Goal: Task Accomplishment & Management: Manage account settings

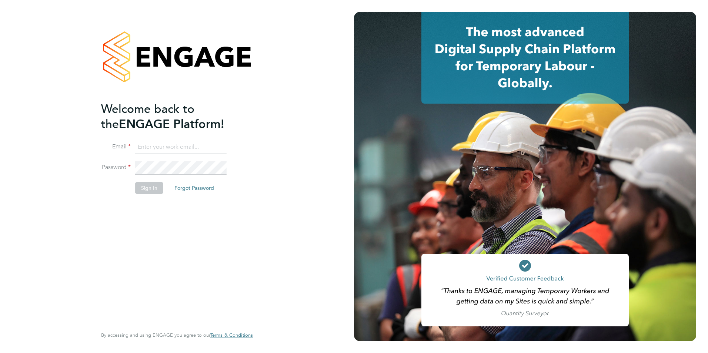
type input "shaun.white@linsco.com"
click at [147, 193] on button "Sign In" at bounding box center [149, 188] width 28 height 12
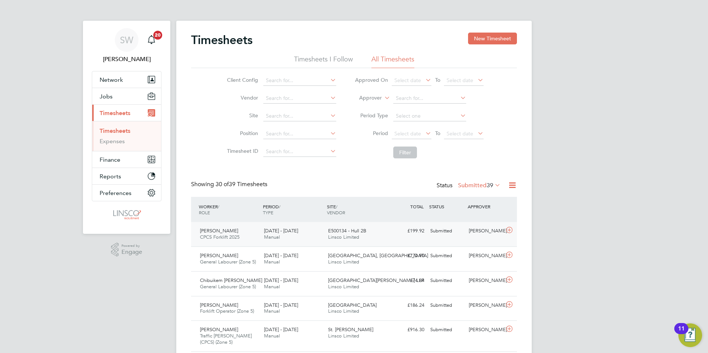
click at [361, 231] on span "E500134 - Hull 2B" at bounding box center [347, 231] width 38 height 6
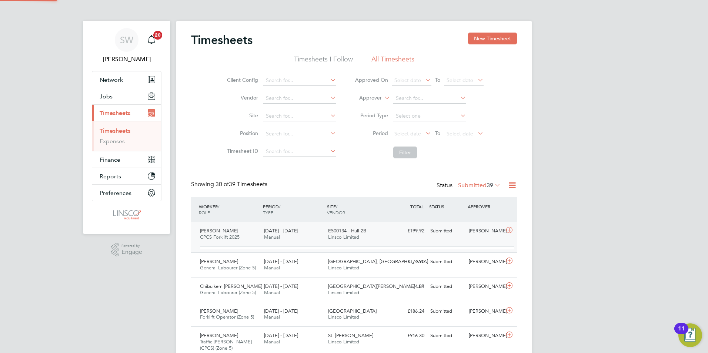
scroll to position [13, 72]
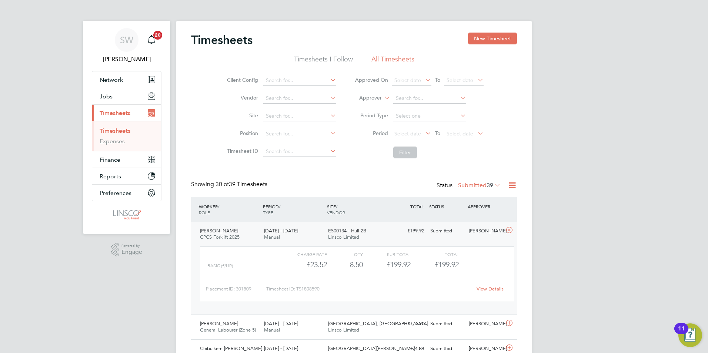
click at [499, 291] on link "View Details" at bounding box center [489, 289] width 27 height 6
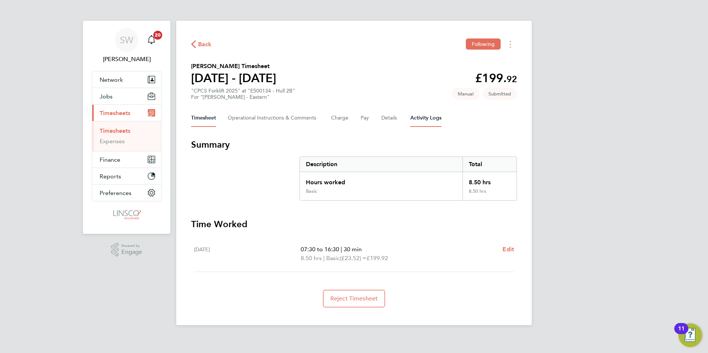
click at [425, 122] on Logs-tab "Activity Logs" at bounding box center [425, 118] width 31 height 18
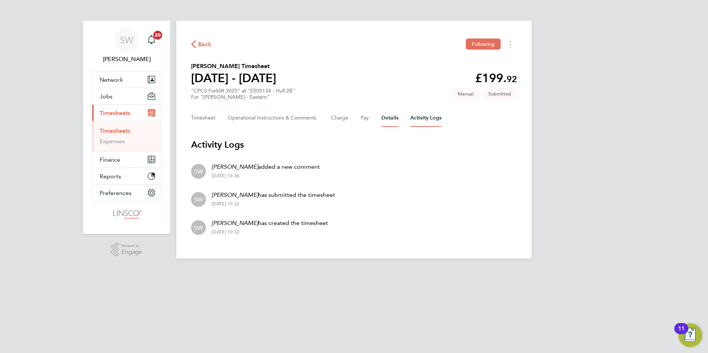
click at [394, 114] on button "Details" at bounding box center [389, 118] width 17 height 18
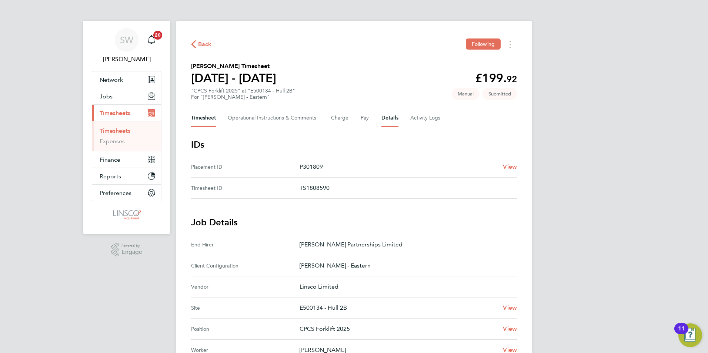
click at [203, 118] on button "Timesheet" at bounding box center [203, 118] width 25 height 18
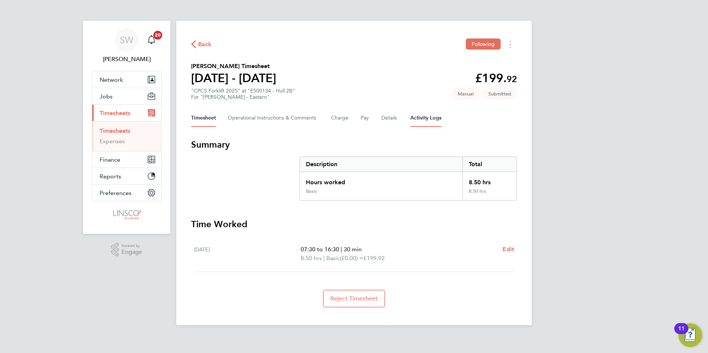
click at [418, 117] on Logs-tab "Activity Logs" at bounding box center [425, 118] width 31 height 18
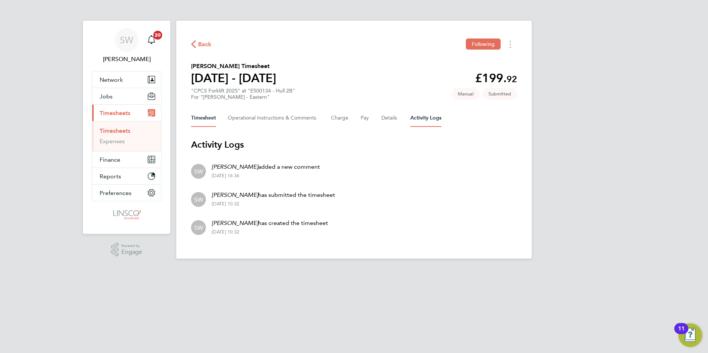
click at [204, 118] on button "Timesheet" at bounding box center [203, 118] width 25 height 18
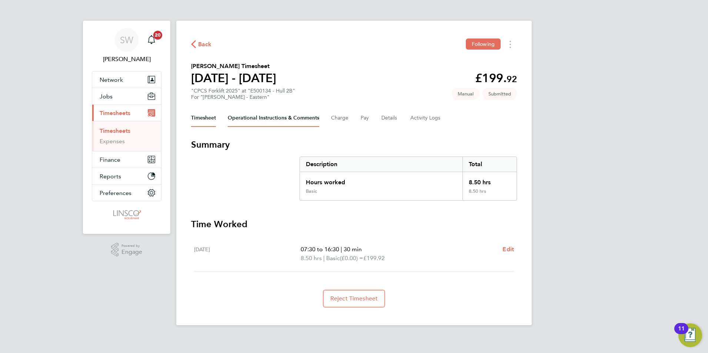
click at [269, 118] on Comments-tab "Operational Instructions & Comments" at bounding box center [273, 118] width 91 height 18
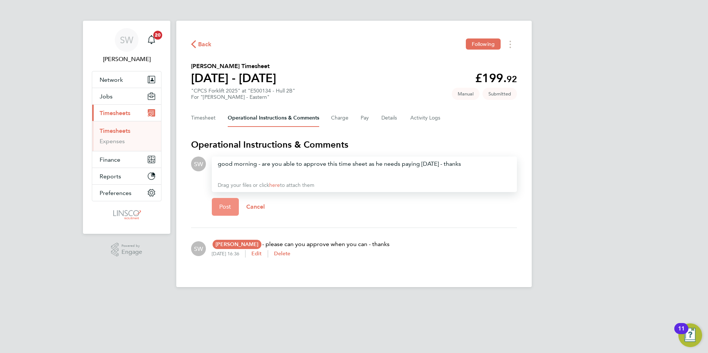
click at [230, 205] on span "Post" at bounding box center [225, 206] width 12 height 7
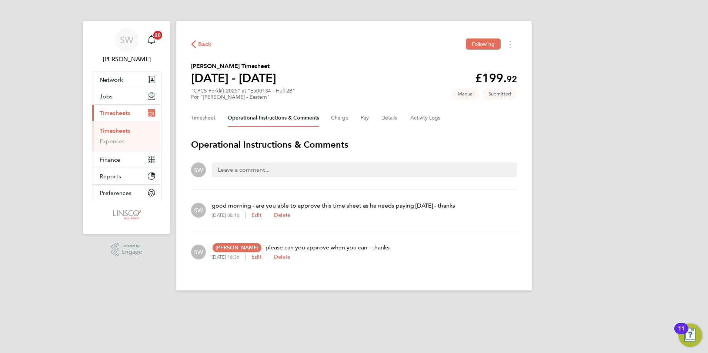
click at [124, 128] on link "Timesheets" at bounding box center [115, 130] width 31 height 7
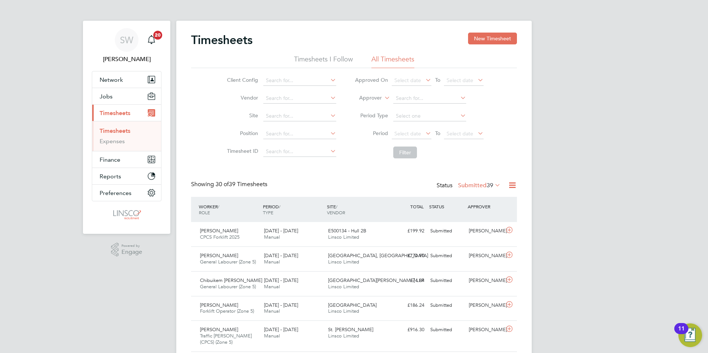
click at [120, 129] on link "Timesheets" at bounding box center [115, 130] width 31 height 7
click at [362, 238] on div "E500134 - Hull 2B Linsco Limited" at bounding box center [357, 234] width 64 height 19
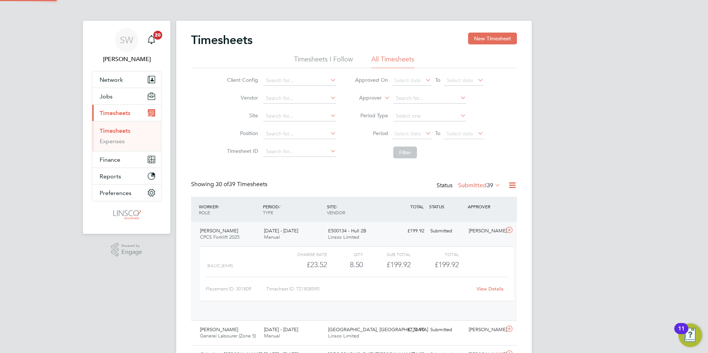
scroll to position [13, 72]
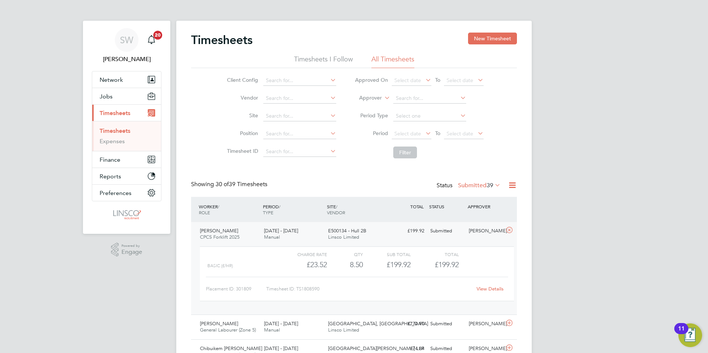
click at [487, 289] on link "View Details" at bounding box center [489, 289] width 27 height 6
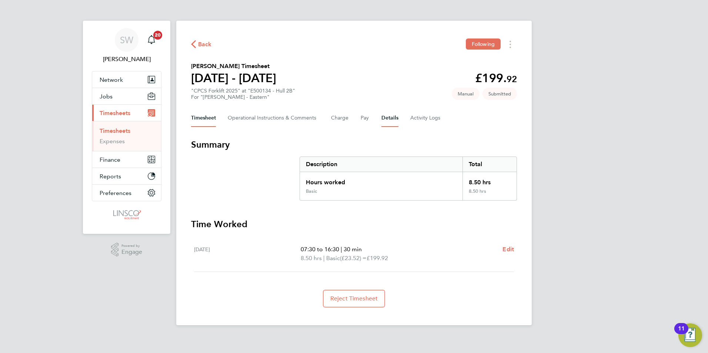
click at [385, 113] on button "Details" at bounding box center [389, 118] width 17 height 18
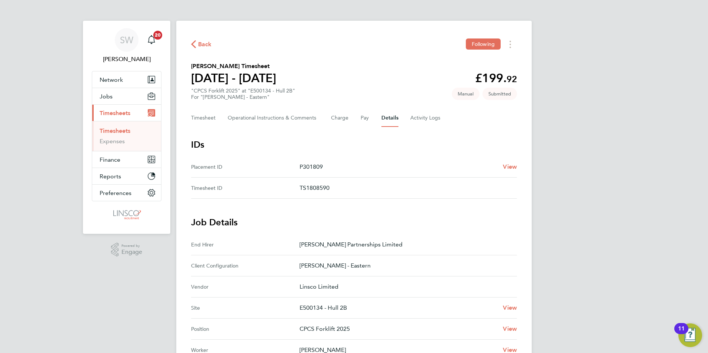
click at [121, 127] on link "Timesheets" at bounding box center [115, 130] width 31 height 7
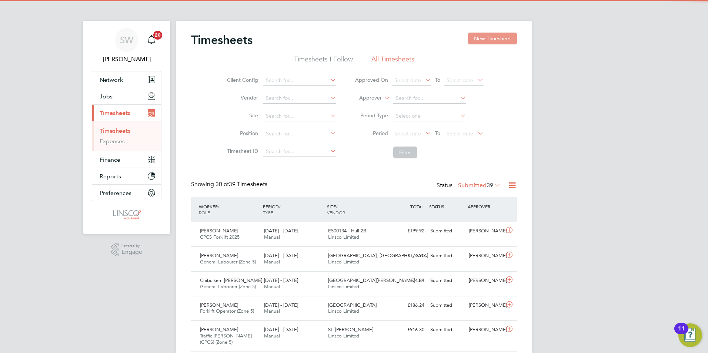
click at [483, 40] on button "New Timesheet" at bounding box center [492, 39] width 49 height 12
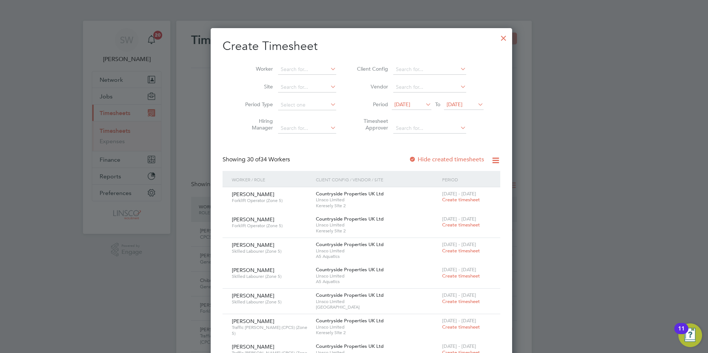
click at [409, 104] on span "14 Aug 2025" at bounding box center [402, 104] width 16 height 7
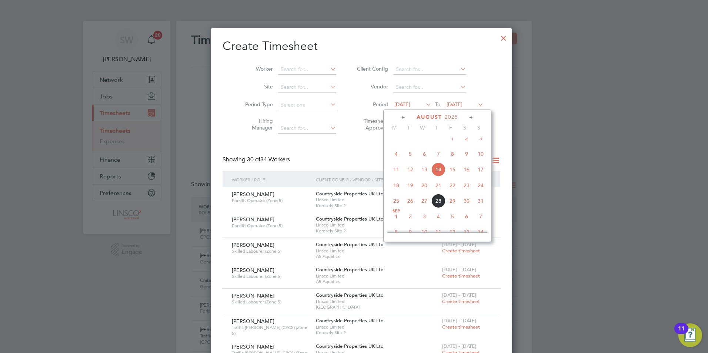
click at [396, 208] on span "25" at bounding box center [396, 201] width 14 height 14
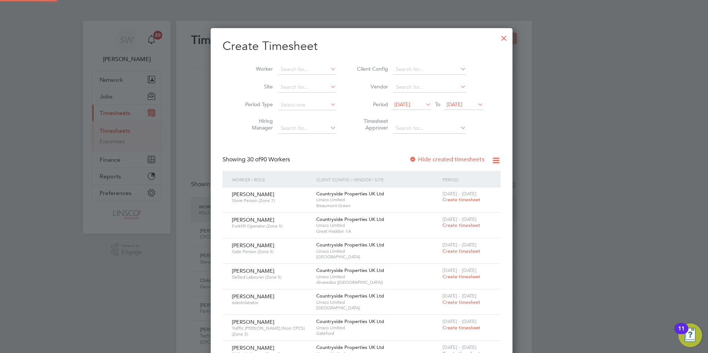
click at [476, 102] on icon at bounding box center [476, 104] width 0 height 10
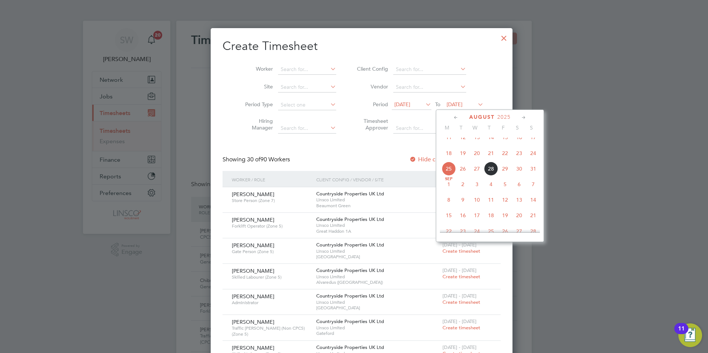
click at [532, 174] on span "31" at bounding box center [533, 169] width 14 height 14
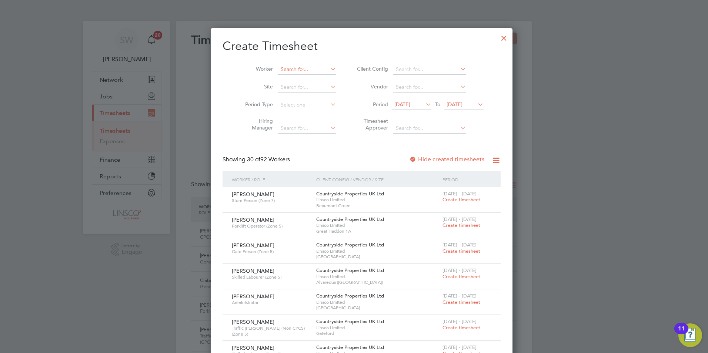
click at [295, 71] on input at bounding box center [307, 69] width 58 height 10
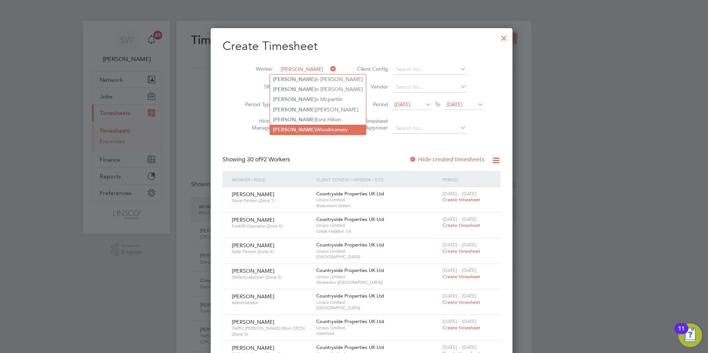
click at [308, 125] on li "Glen Woodmansey" at bounding box center [318, 130] width 96 height 10
type input "Glen Woodmansey"
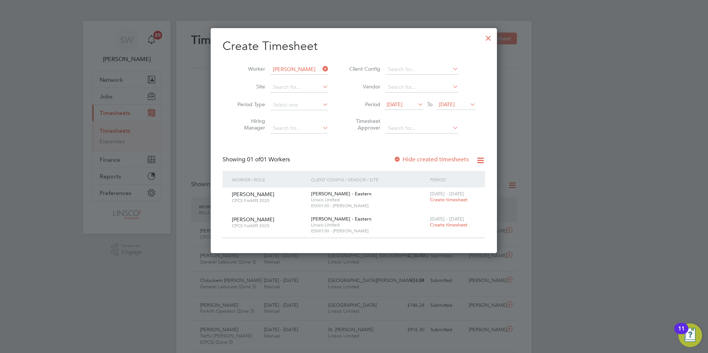
click at [486, 38] on div at bounding box center [488, 36] width 13 height 13
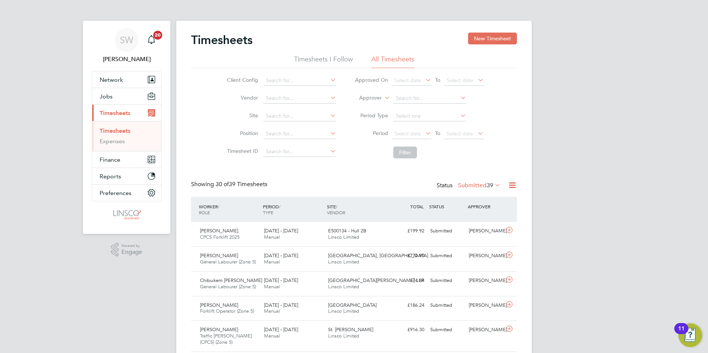
click at [479, 187] on label "Submitted 39" at bounding box center [479, 185] width 43 height 7
click at [472, 227] on li "Approved" at bounding box center [467, 230] width 34 height 10
click at [457, 188] on label "Approved 13552" at bounding box center [474, 185] width 51 height 7
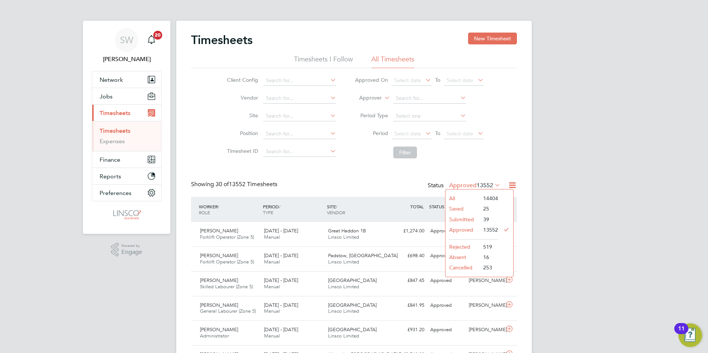
click at [464, 217] on li "Submitted" at bounding box center [462, 219] width 34 height 10
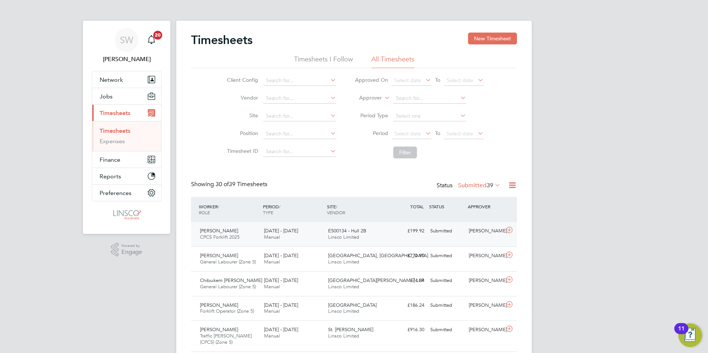
click at [450, 228] on div "Submitted" at bounding box center [446, 231] width 39 height 12
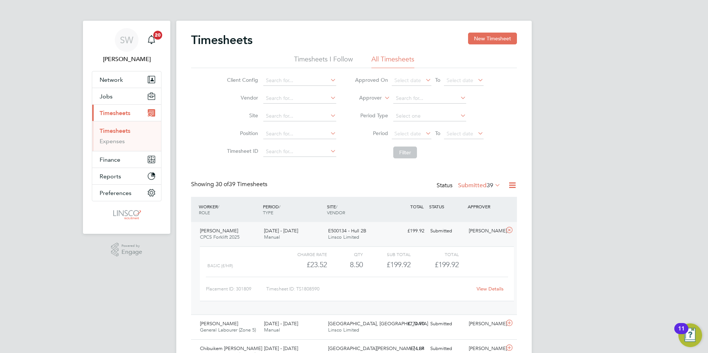
click at [484, 290] on link "View Details" at bounding box center [489, 289] width 27 height 6
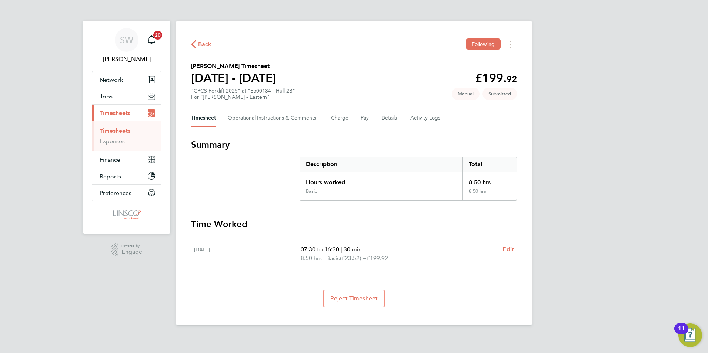
click at [360, 118] on div "Timesheet Operational Instructions & Comments Charge Pay Details Activity Logs" at bounding box center [354, 118] width 326 height 18
click at [362, 118] on button "Pay" at bounding box center [365, 118] width 9 height 18
